Goal: Navigation & Orientation: Find specific page/section

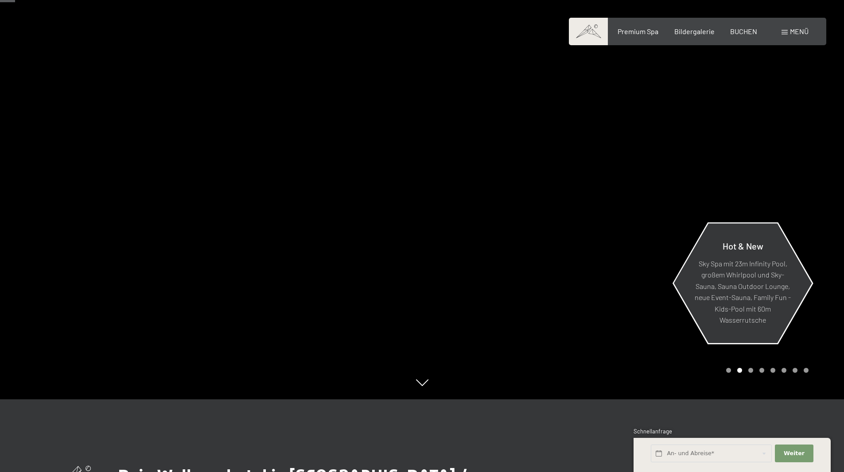
scroll to position [89, 0]
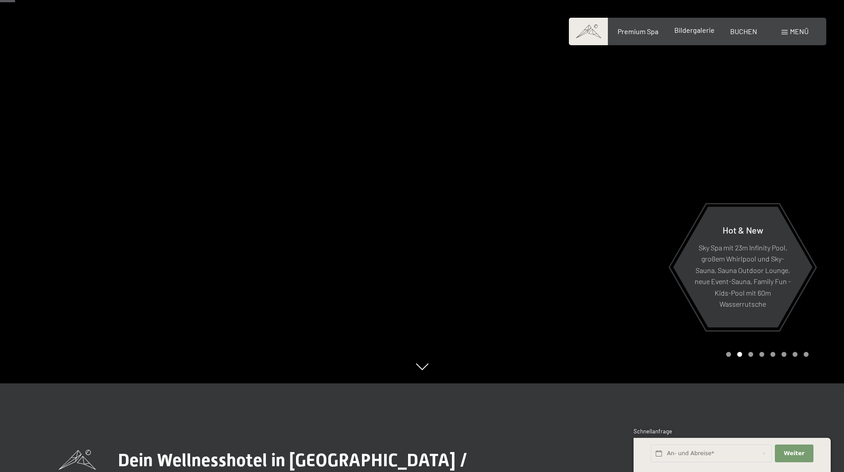
click at [693, 30] on span "Bildergalerie" at bounding box center [694, 30] width 40 height 8
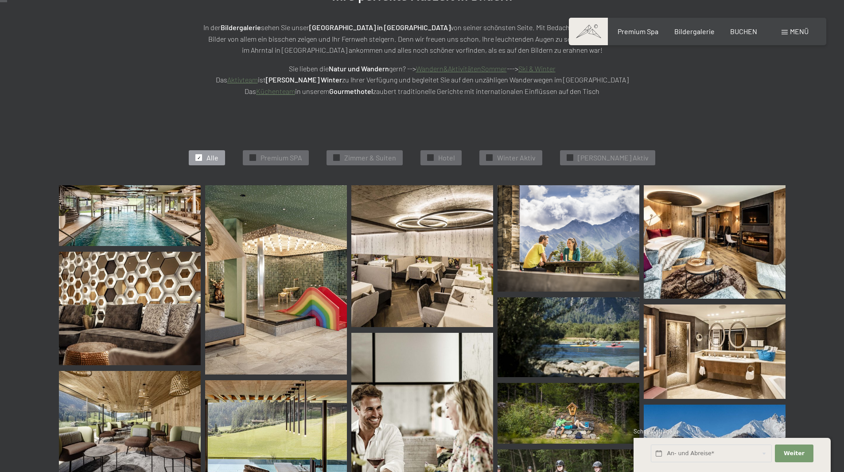
scroll to position [89, 0]
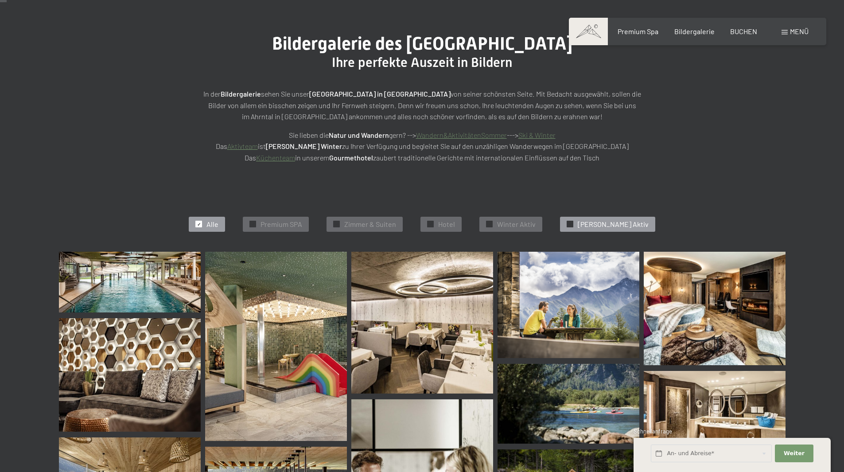
drag, startPoint x: 610, startPoint y: 220, endPoint x: 461, endPoint y: 230, distance: 149.2
click at [610, 220] on span "[PERSON_NAME] Aktiv" at bounding box center [613, 224] width 71 height 10
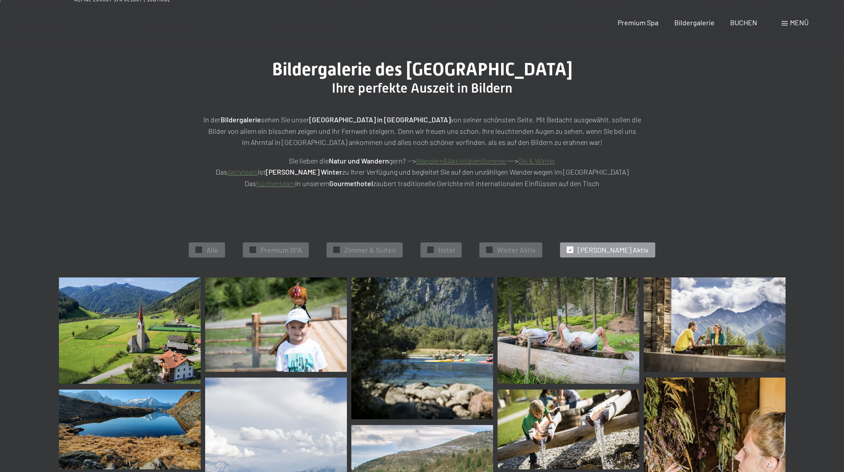
scroll to position [2, 0]
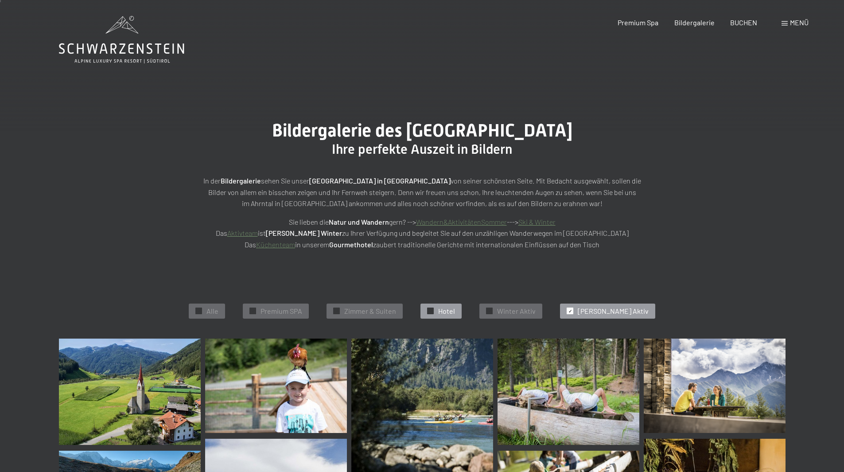
click at [454, 309] on span "Hotel" at bounding box center [446, 311] width 17 height 10
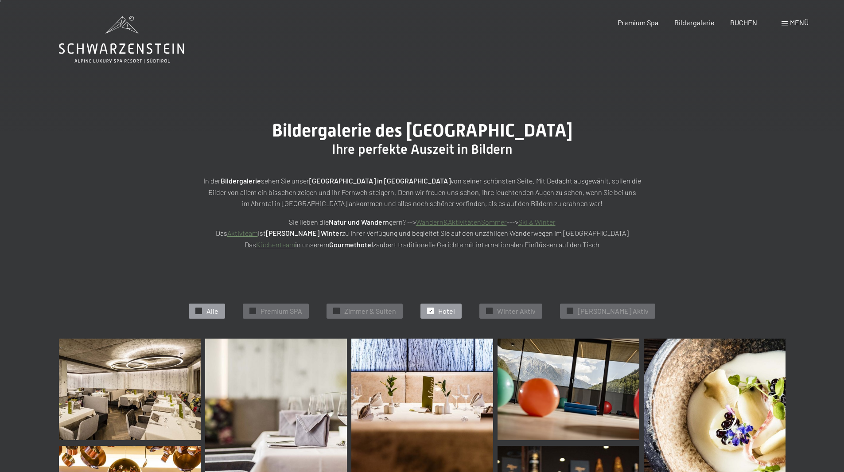
click at [218, 310] on span "Alle" at bounding box center [212, 311] width 12 height 10
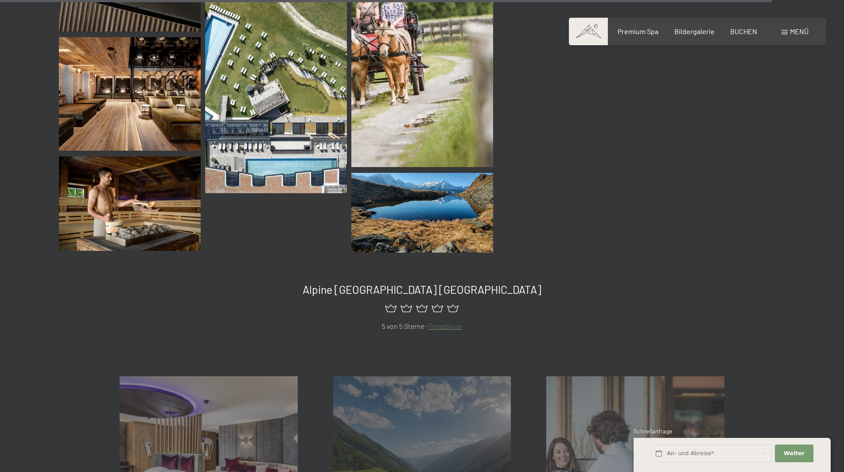
scroll to position [5406, 0]
